Goal: Navigation & Orientation: Find specific page/section

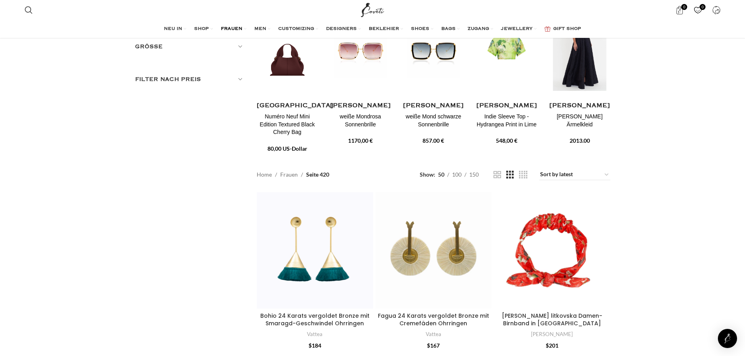
scroll to position [41, 0]
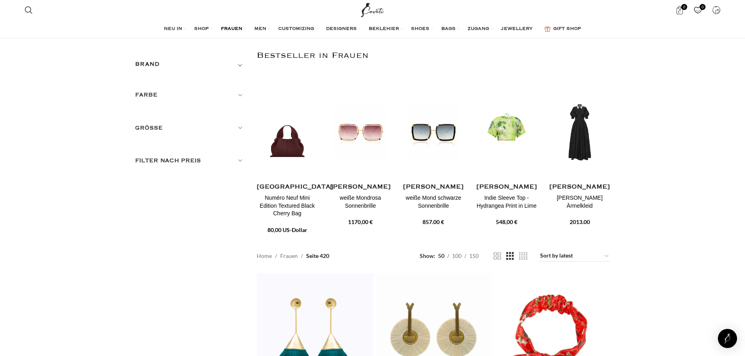
click at [438, 192] on h4 "Anna Karin Karlson" at bounding box center [433, 187] width 61 height 10
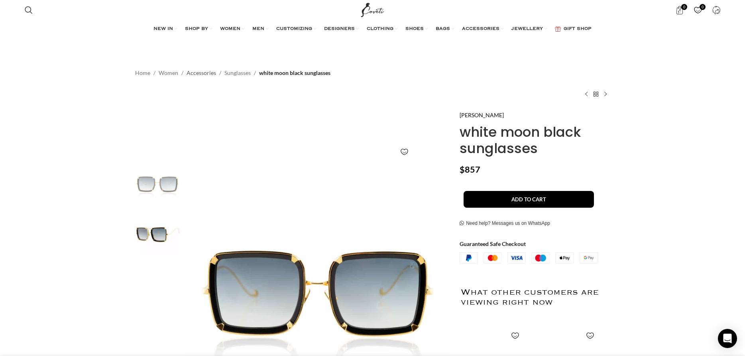
click at [204, 71] on link "Accessories" at bounding box center [202, 73] width 30 height 9
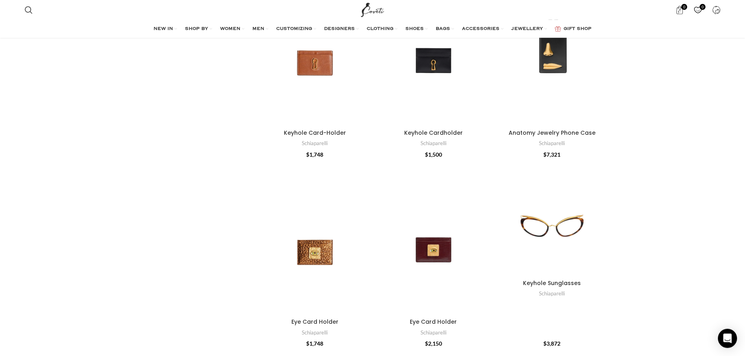
scroll to position [325, 0]
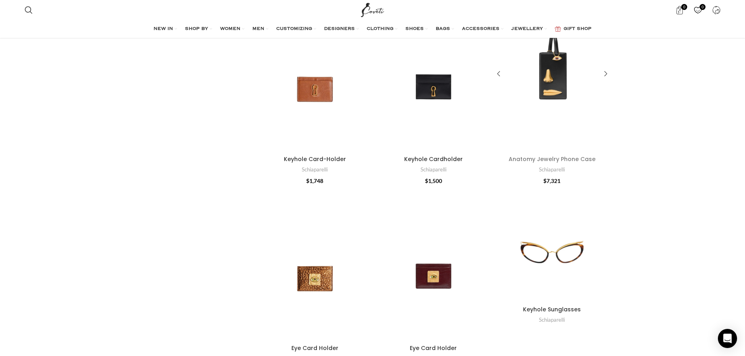
click at [550, 159] on link "Anatomy Jewelry Phone Case" at bounding box center [552, 159] width 87 height 8
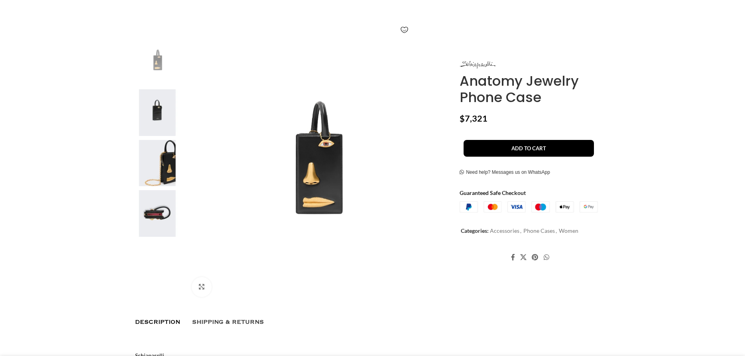
scroll to position [122, 0]
